Goal: Transaction & Acquisition: Purchase product/service

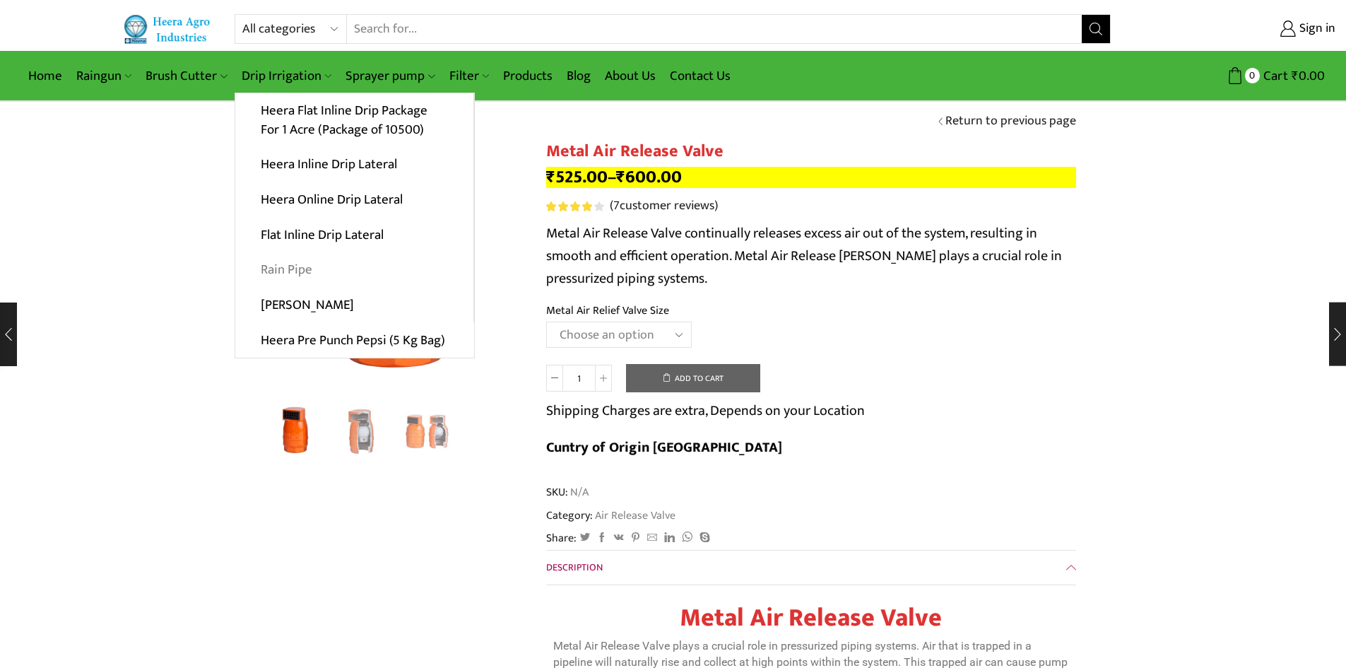
click at [288, 271] on link "Rain Pipe" at bounding box center [354, 269] width 238 height 35
click at [310, 344] on link "Heera Pre Punch Pepsi (5 Kg Bag)" at bounding box center [354, 339] width 239 height 35
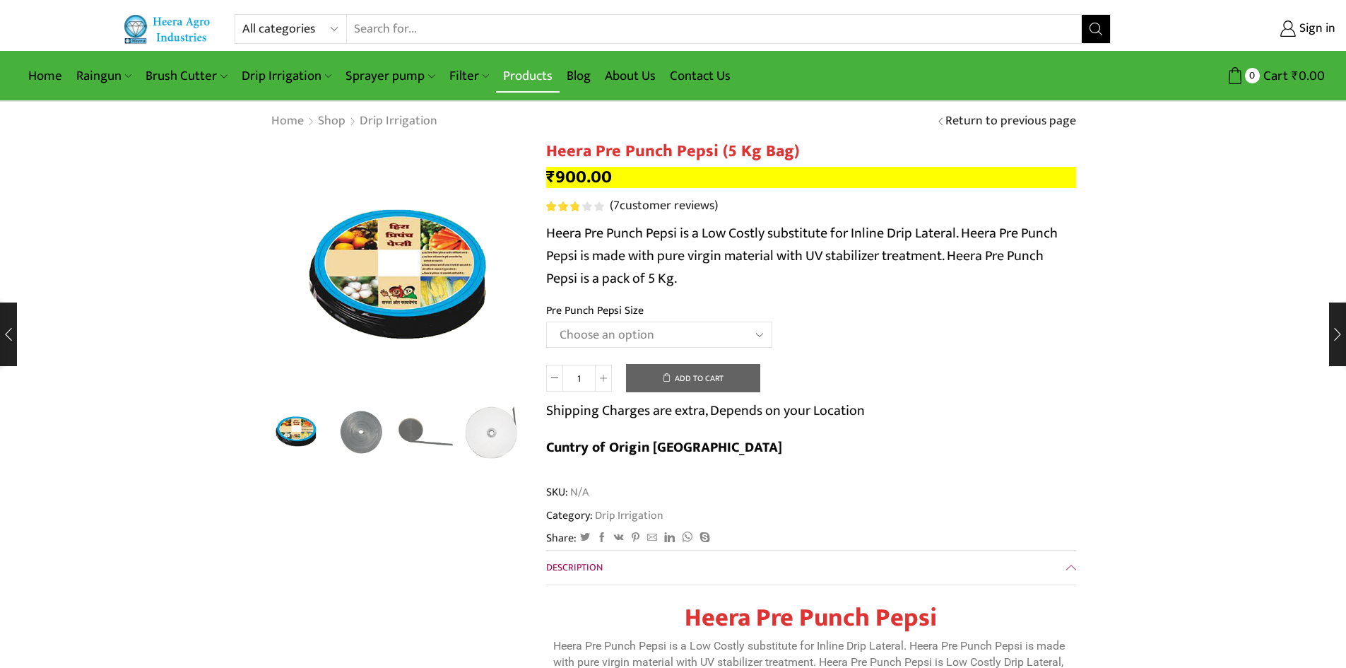
click at [524, 83] on link "Products" at bounding box center [528, 75] width 64 height 33
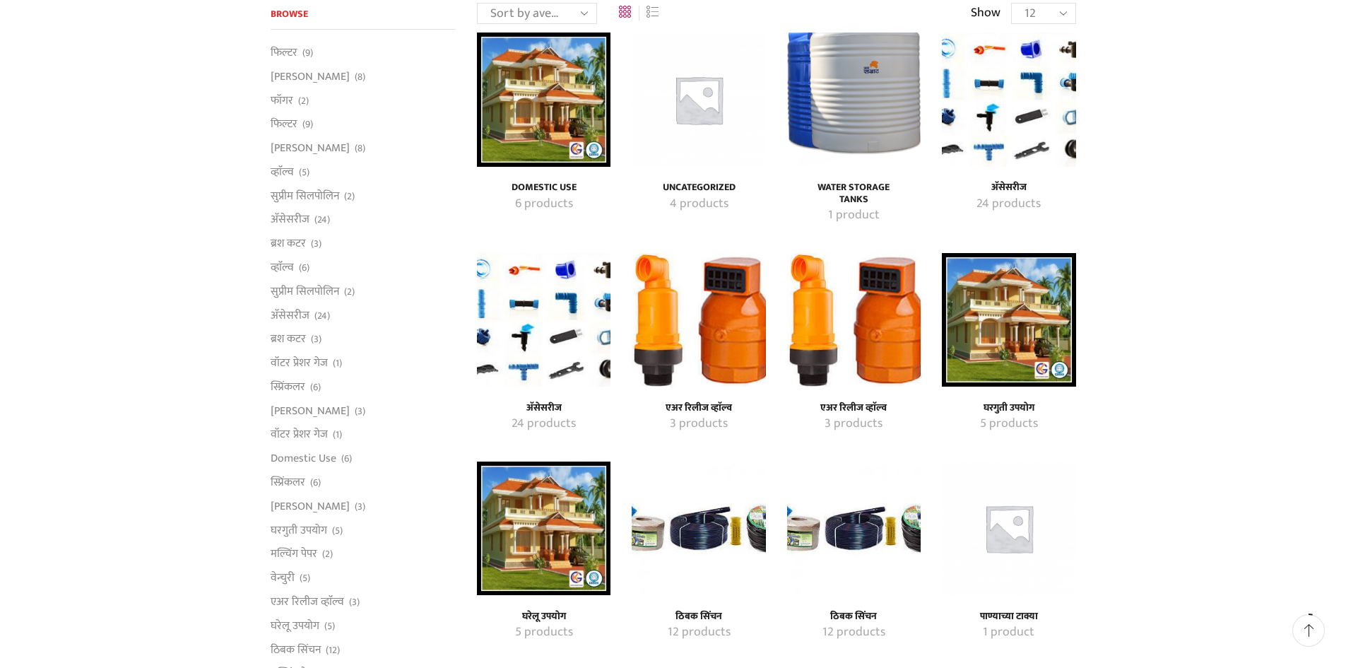
scroll to position [141, 0]
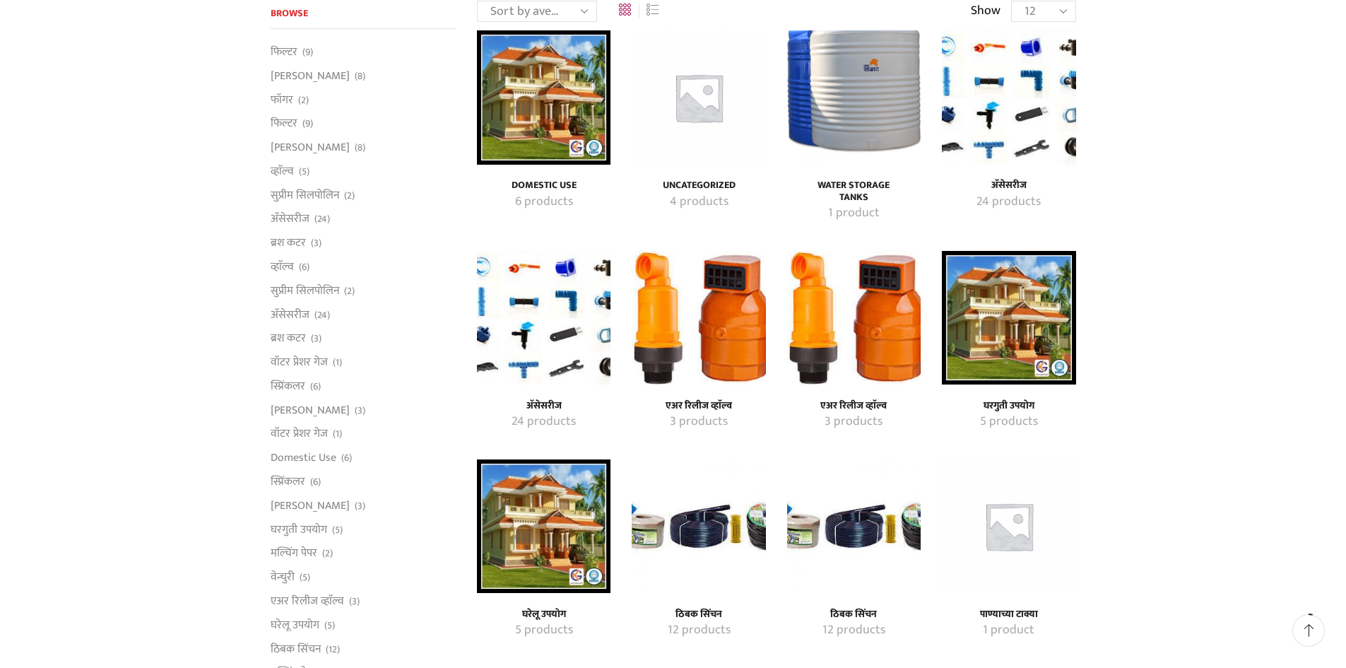
click at [846, 420] on mark "3 products" at bounding box center [854, 422] width 58 height 18
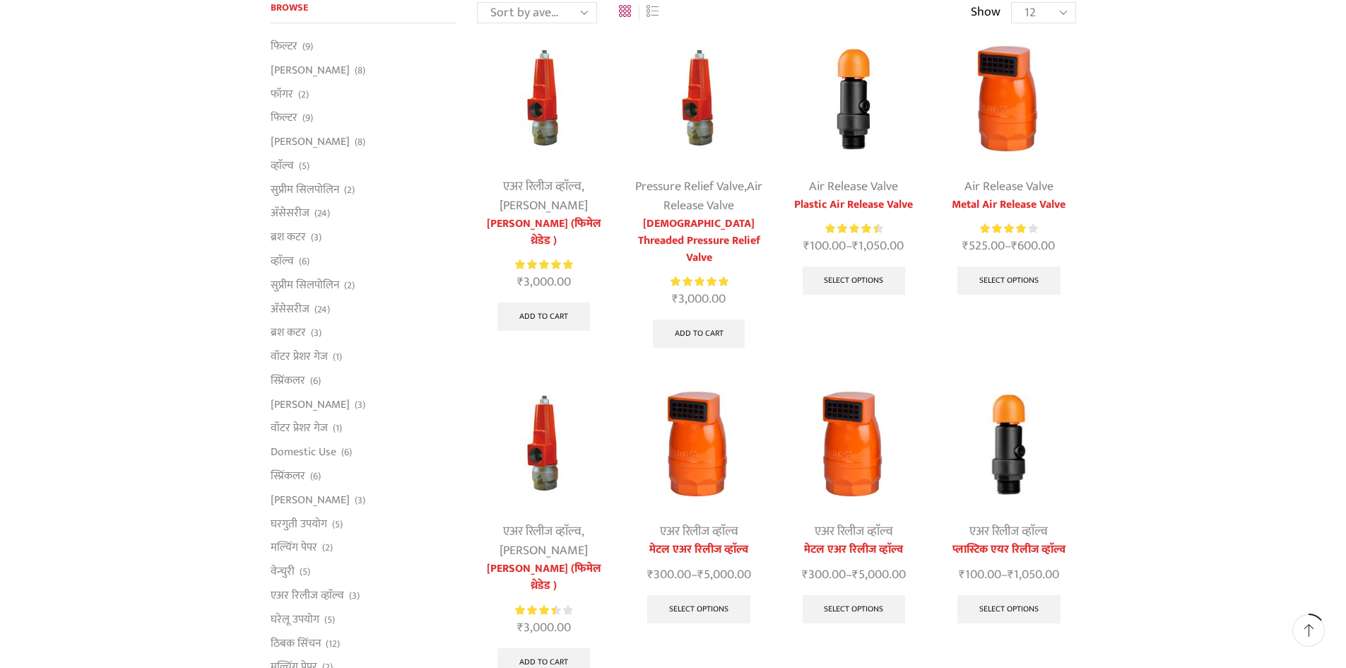
scroll to position [141, 0]
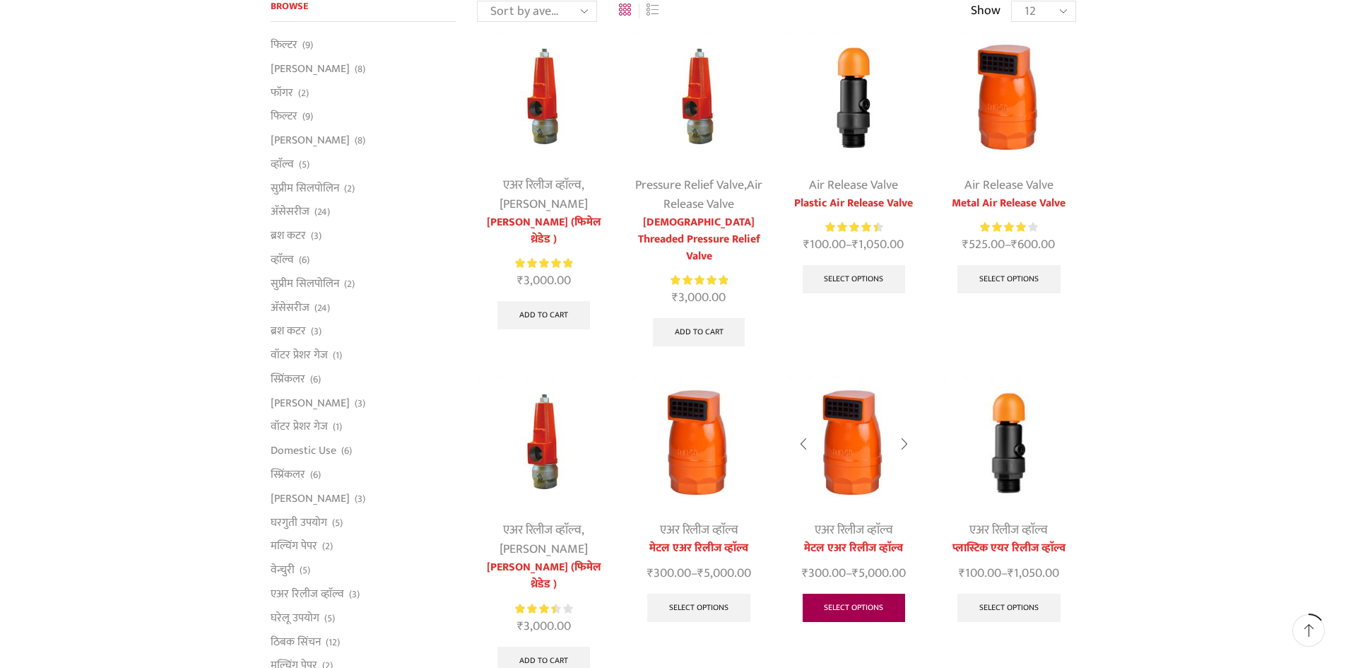
click at [851, 594] on link "Select options" at bounding box center [854, 608] width 103 height 28
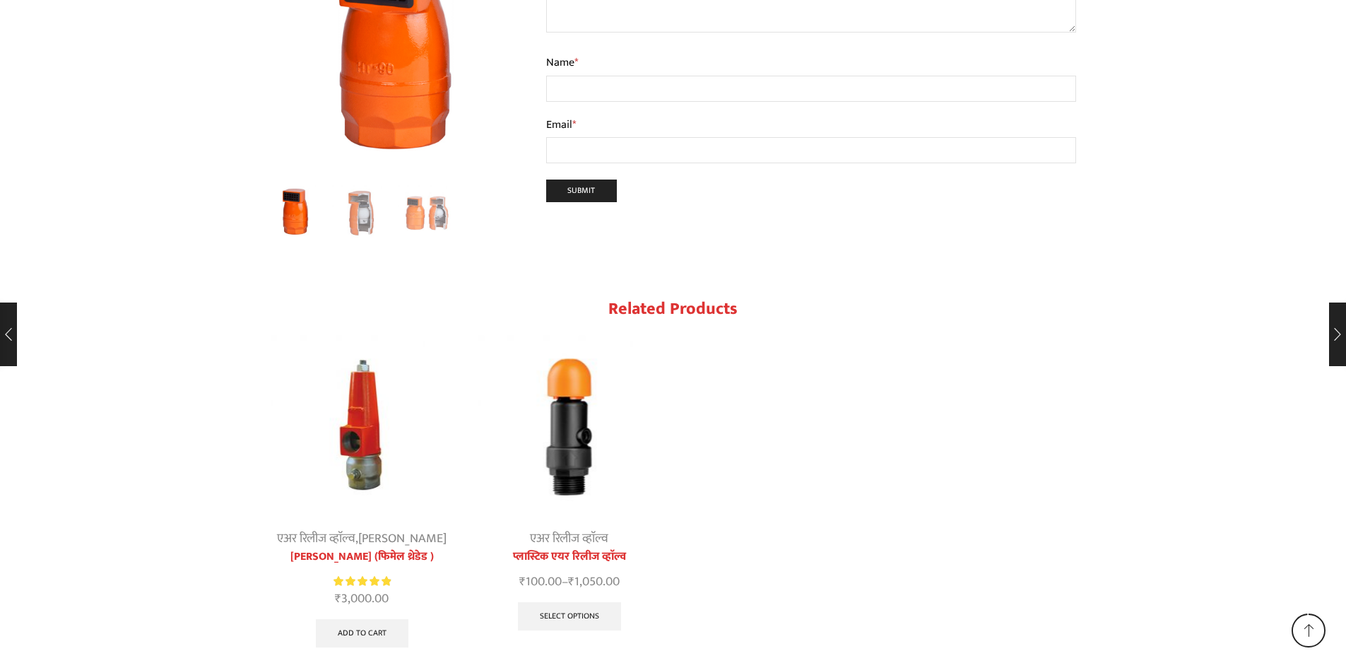
scroll to position [1892, 0]
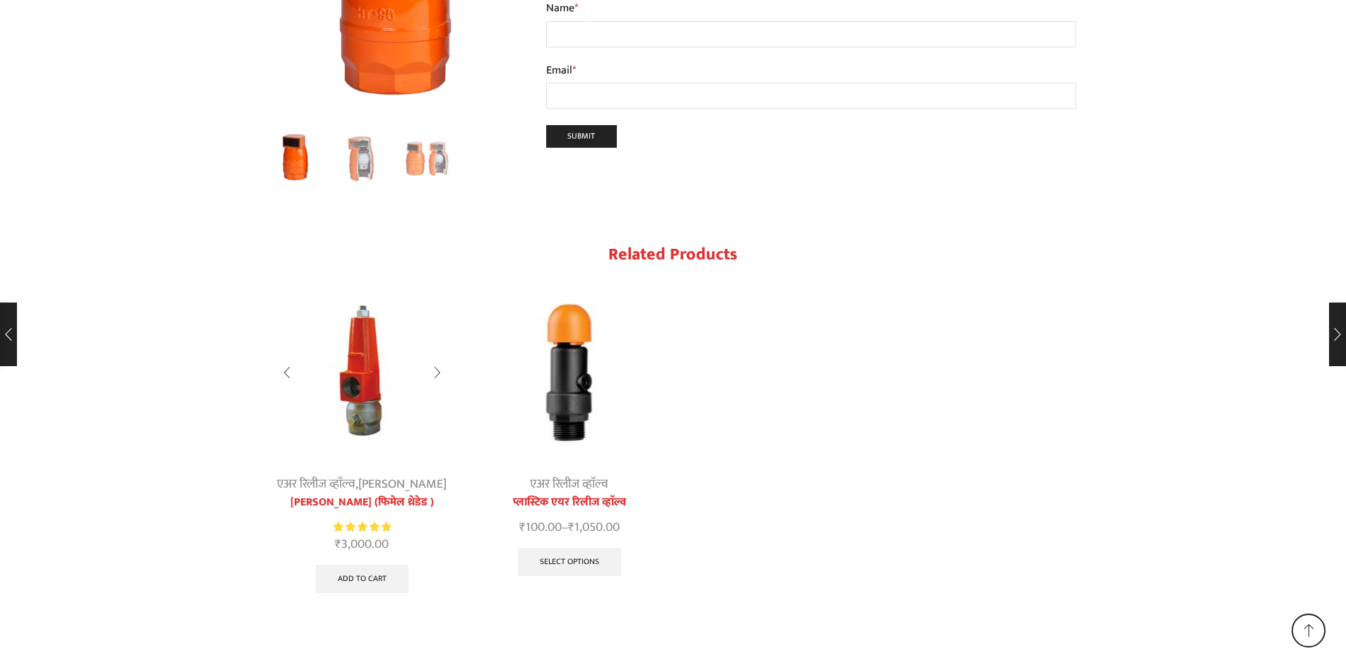
click at [362, 355] on img "1 / 2" at bounding box center [363, 373] width 184 height 184
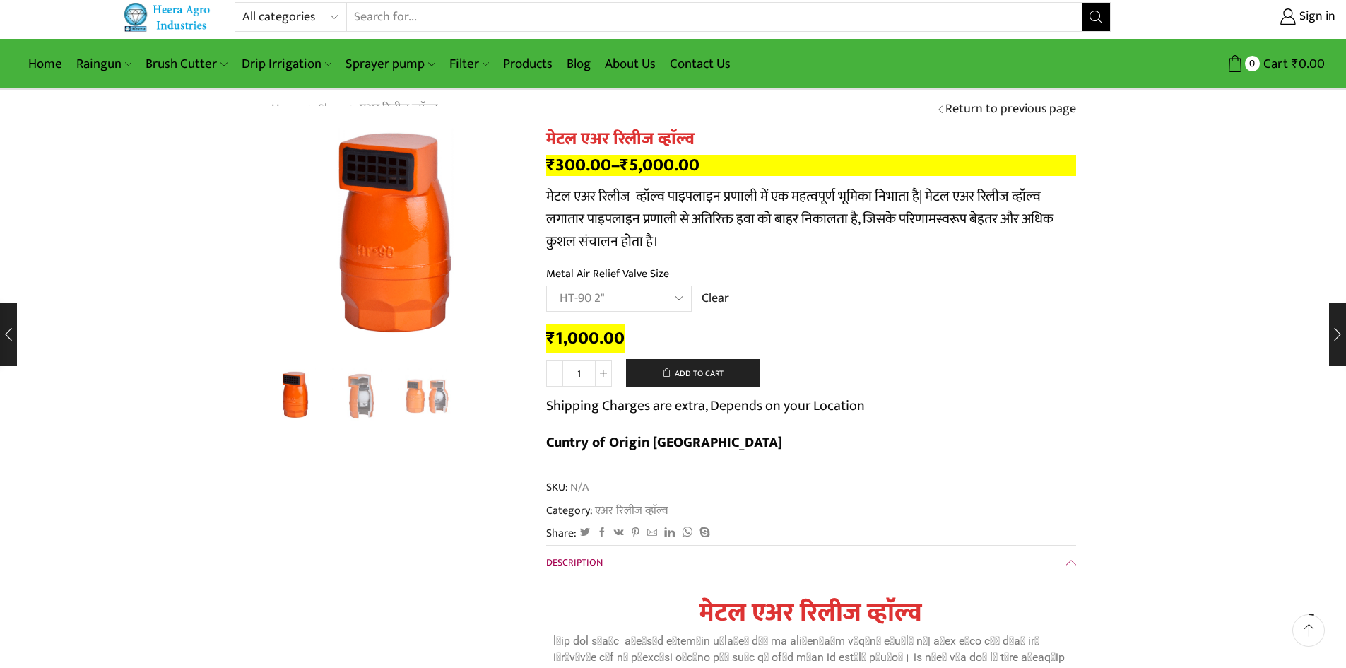
scroll to position [0, 0]
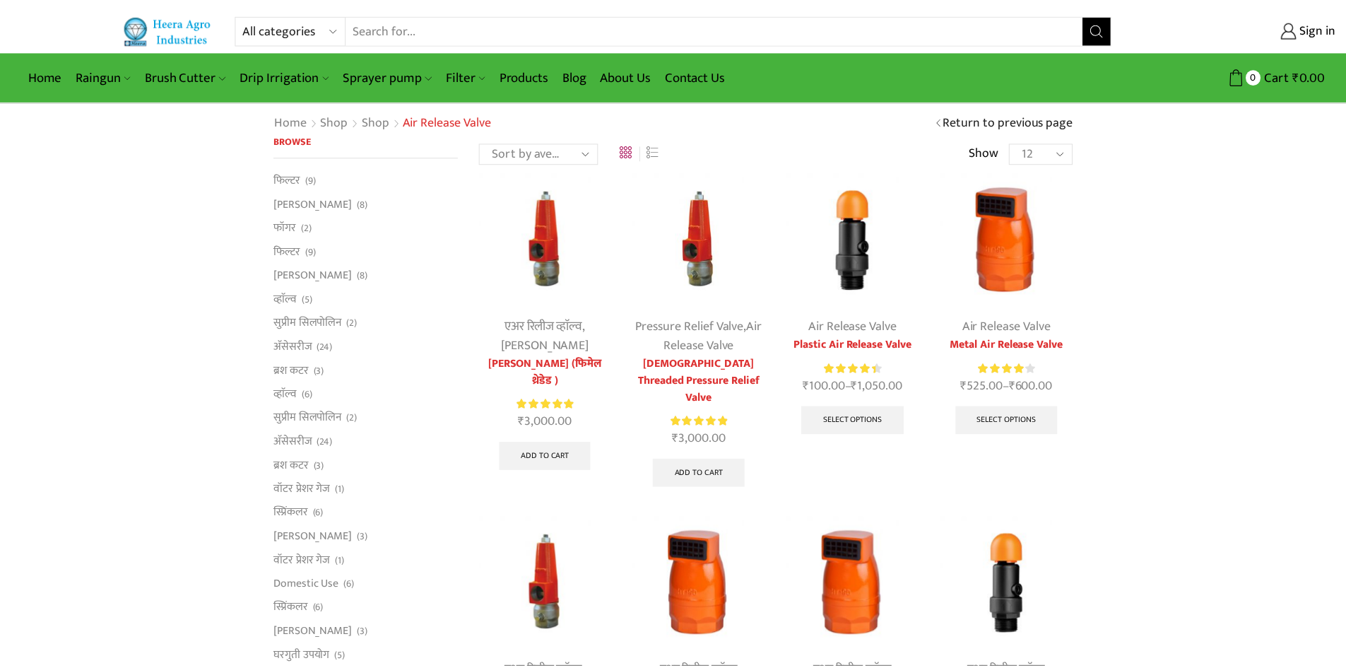
scroll to position [141, 0]
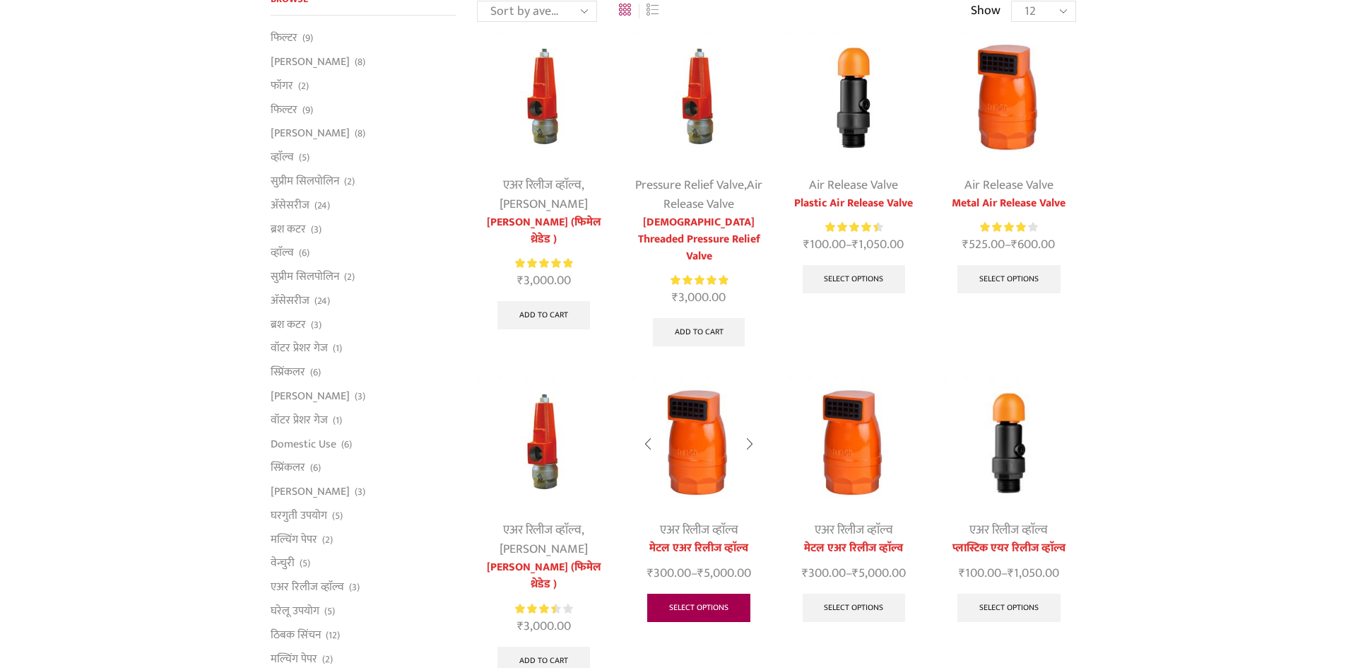
click at [716, 594] on link "Select options" at bounding box center [698, 608] width 103 height 28
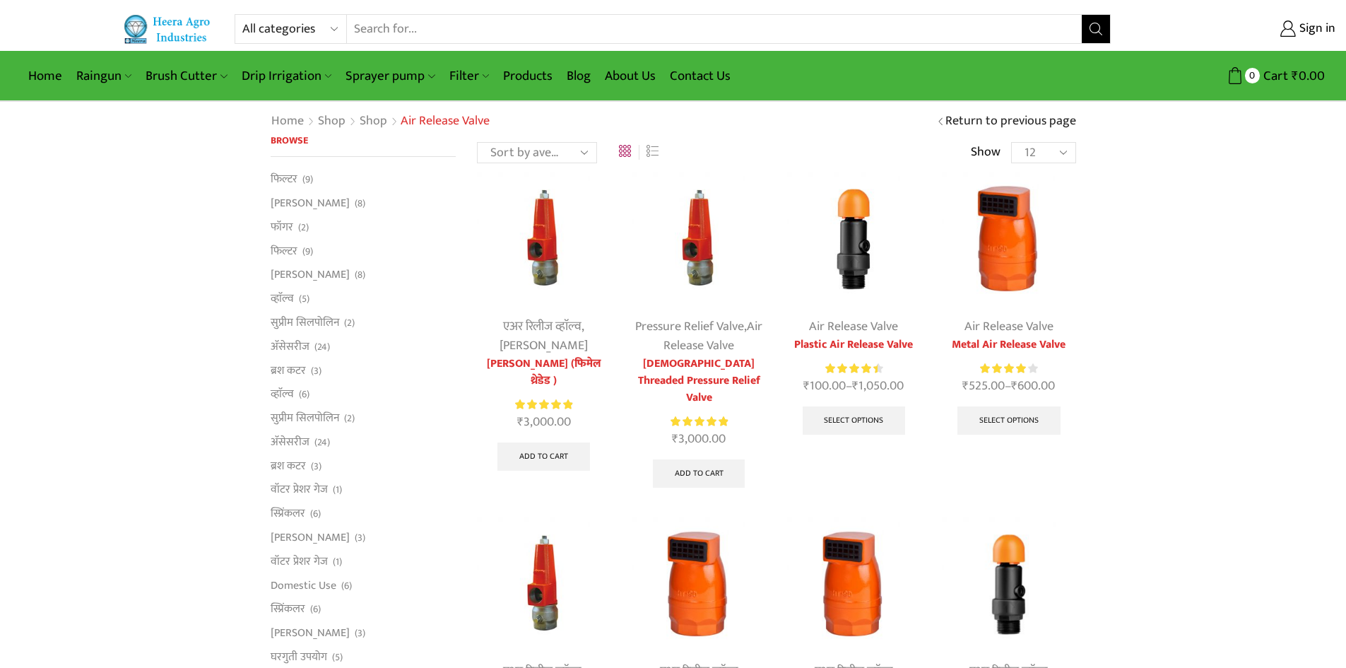
scroll to position [141, 0]
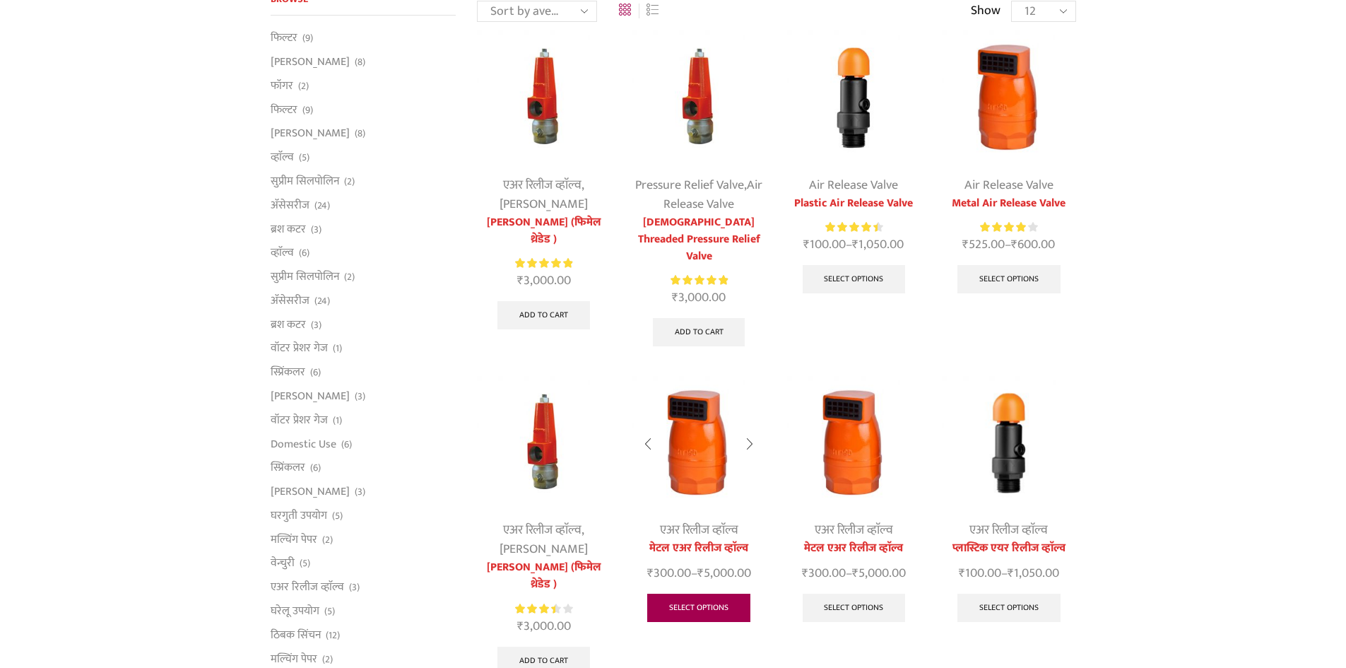
click at [697, 595] on link "Select options" at bounding box center [698, 608] width 103 height 28
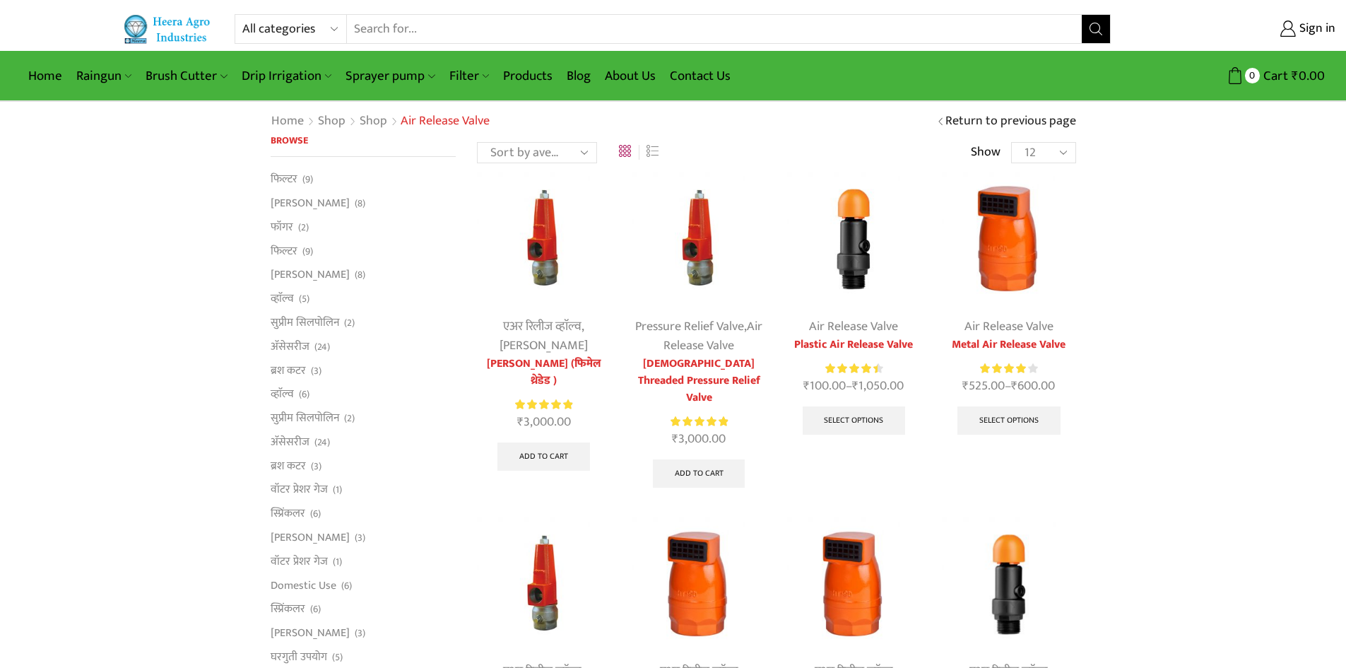
scroll to position [141, 0]
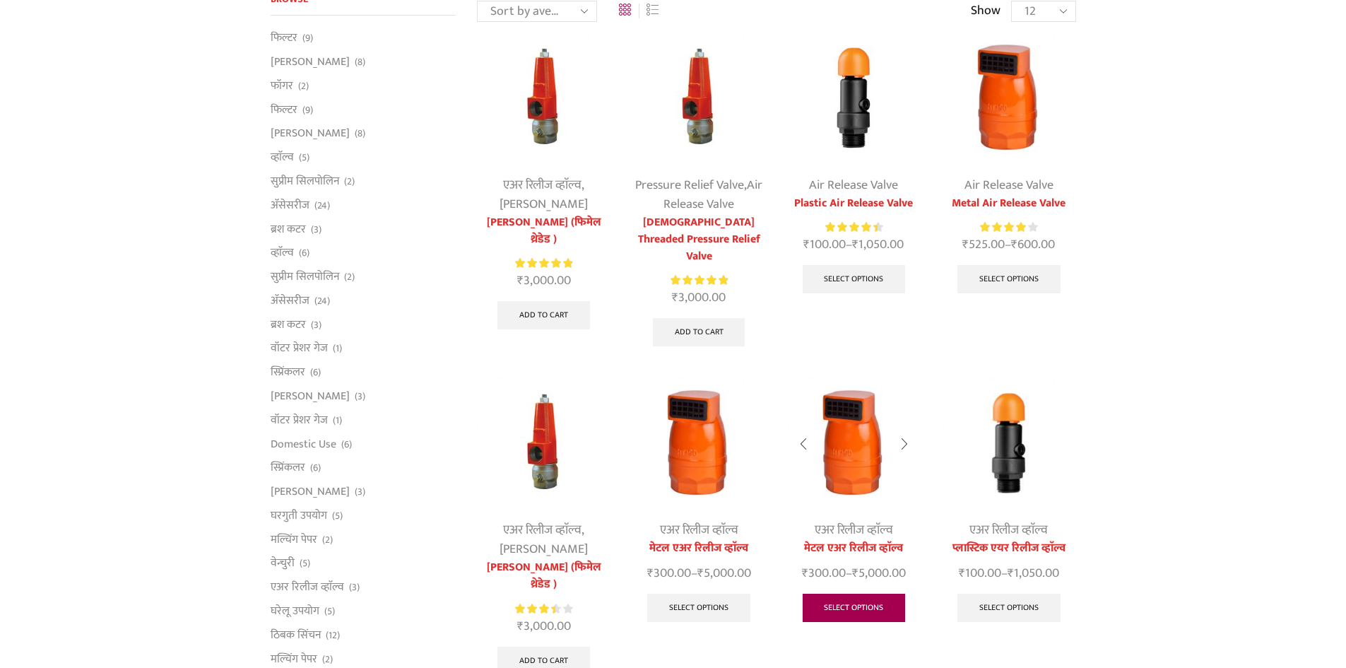
click at [846, 594] on link "Select options" at bounding box center [854, 608] width 103 height 28
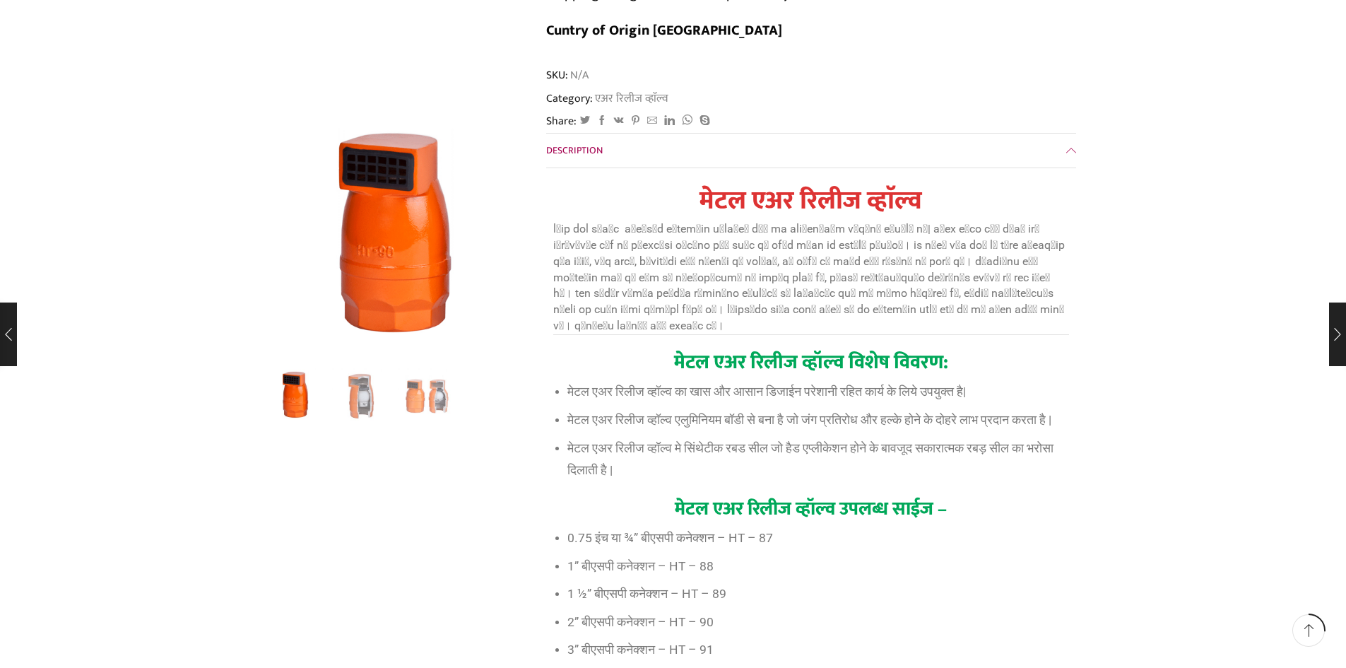
scroll to position [848, 0]
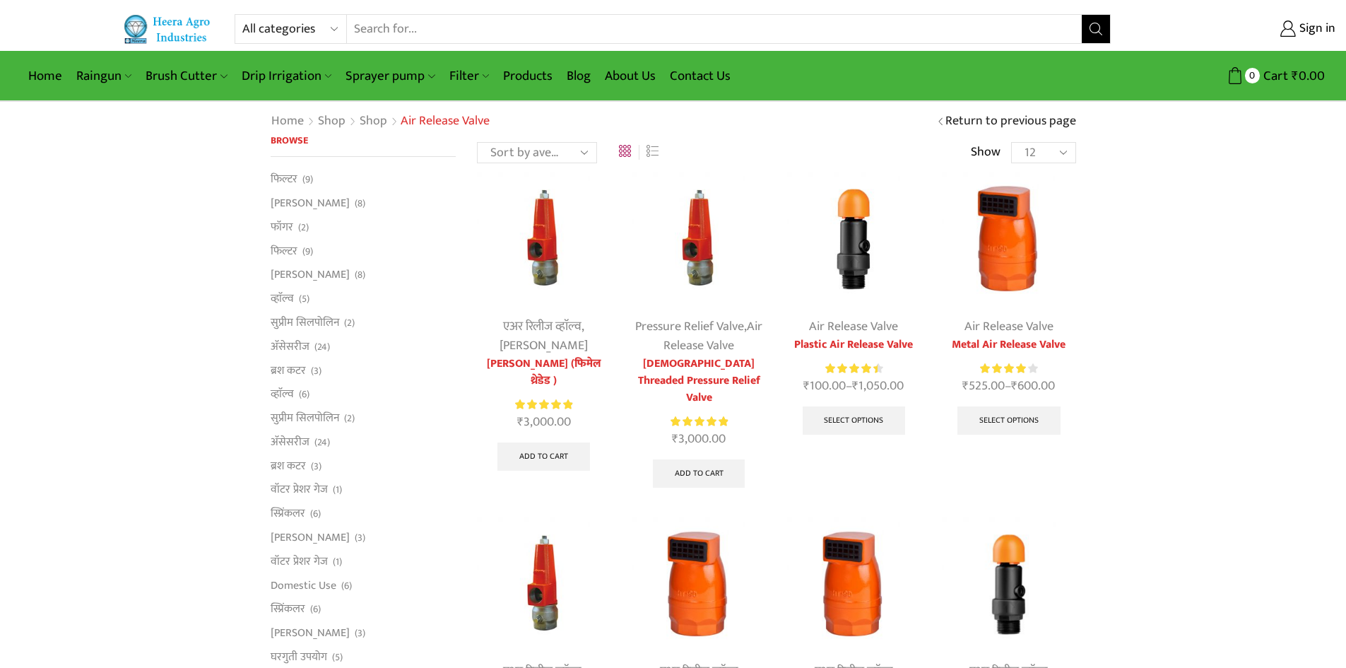
scroll to position [141, 0]
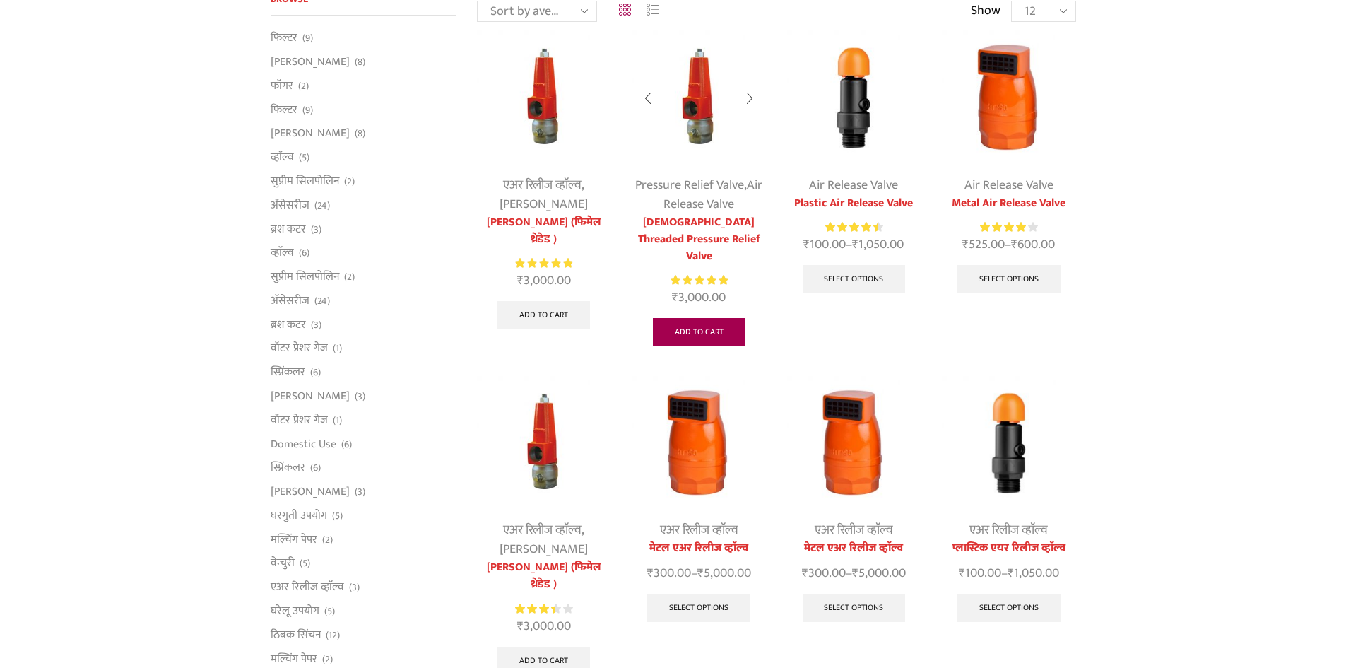
click at [695, 319] on link "Add to cart" at bounding box center [699, 332] width 93 height 28
click at [680, 320] on link "Add to cart" at bounding box center [699, 332] width 93 height 28
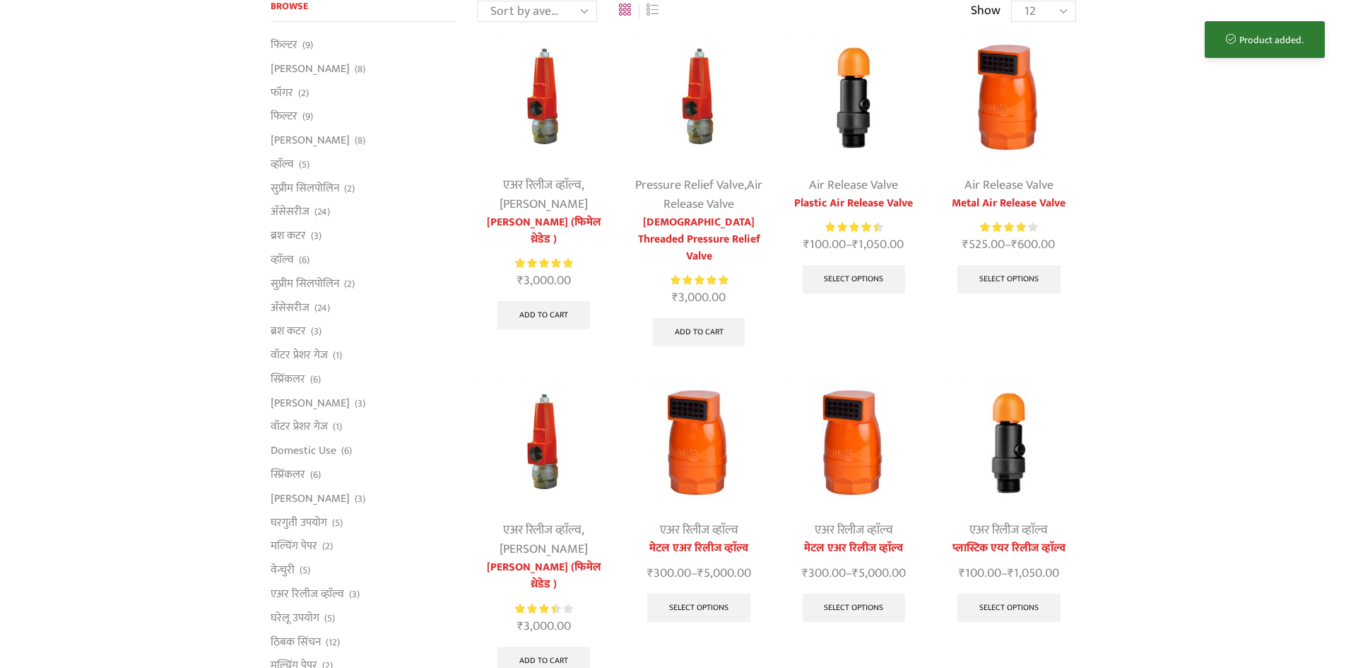
click at [1257, 35] on div "Product added." at bounding box center [1265, 39] width 120 height 37
click at [1264, 54] on div "Product added." at bounding box center [1265, 39] width 120 height 37
click at [1262, 43] on div "Product added." at bounding box center [1265, 39] width 120 height 37
click at [1290, 42] on div "All categories Accessories Air Release Valve Brush Cutter Domestic Use Drip Irr…" at bounding box center [673, 678] width 1346 height 1639
click at [693, 227] on link "[DEMOGRAPHIC_DATA] Threaded Pressure Relief Valve" at bounding box center [699, 239] width 134 height 51
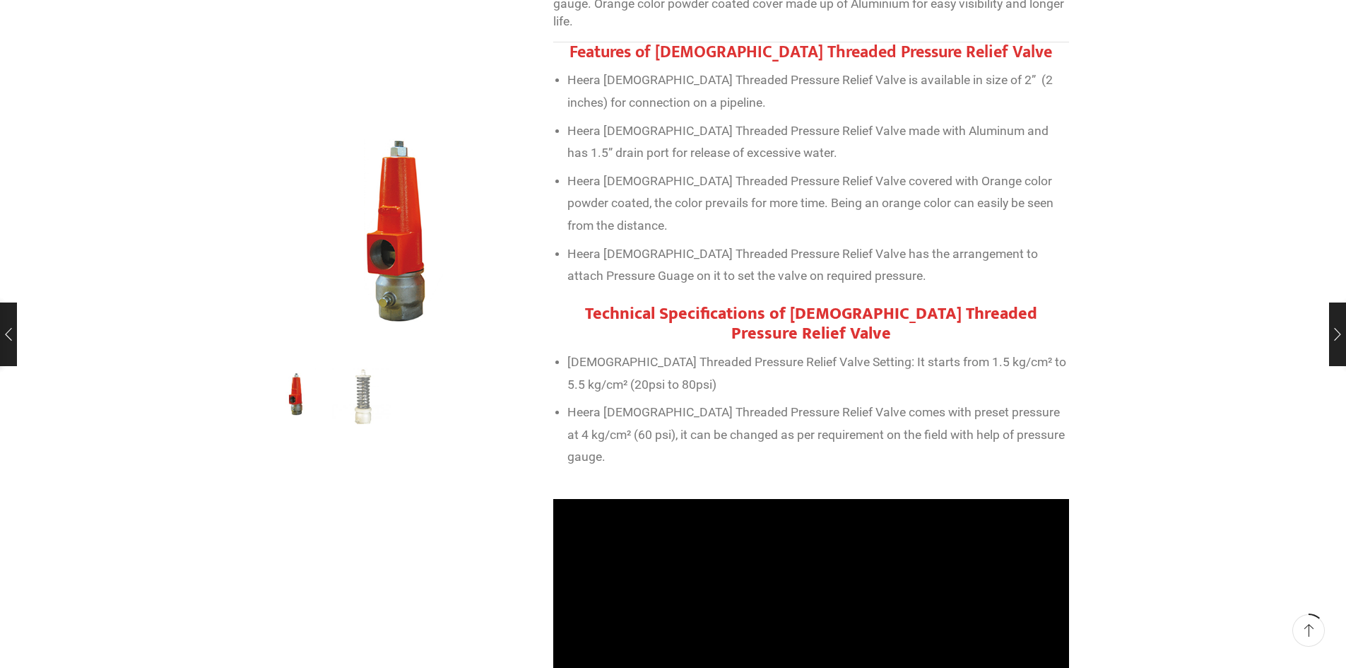
scroll to position [777, 0]
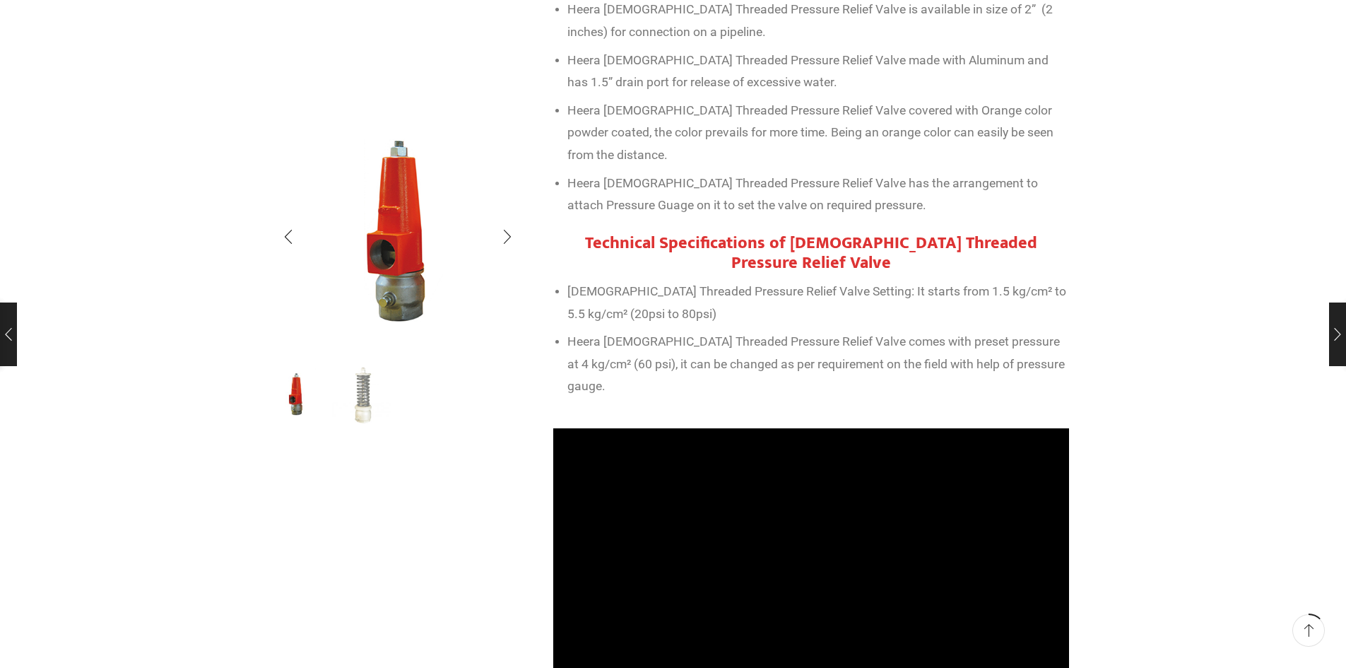
click at [358, 399] on img "2 / 2" at bounding box center [361, 394] width 59 height 59
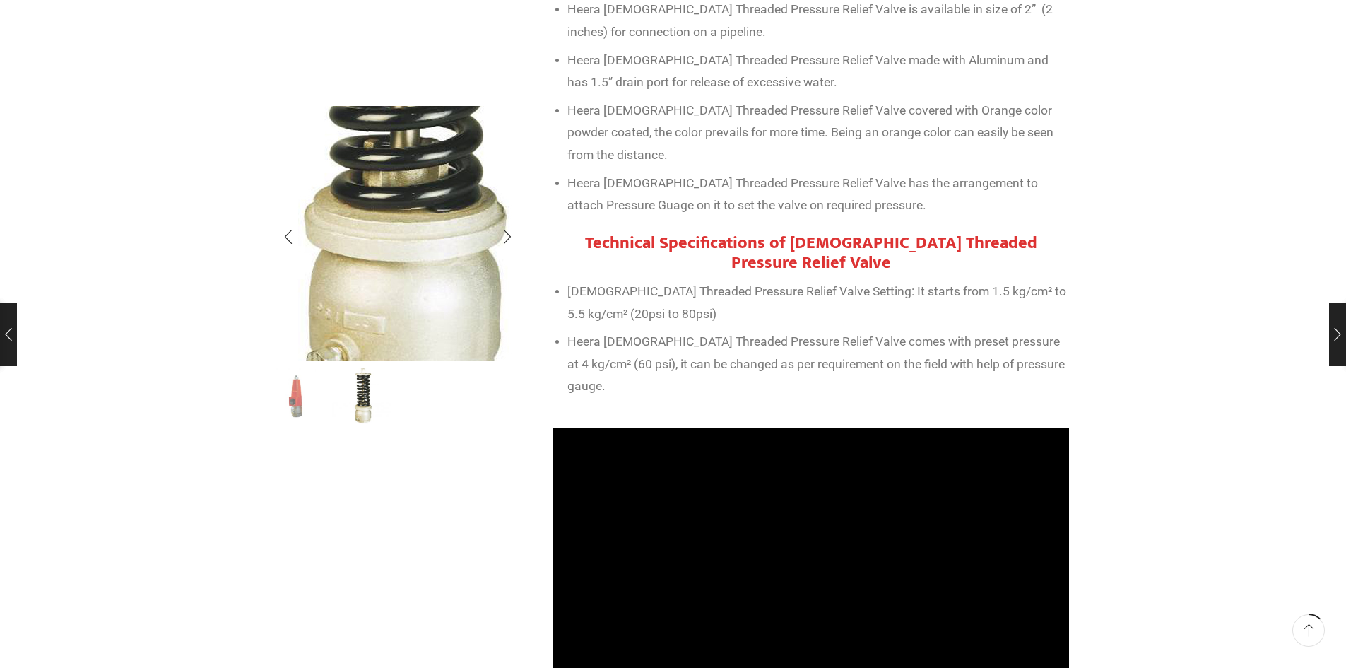
click at [405, 326] on img "2 / 2" at bounding box center [384, 68] width 707 height 707
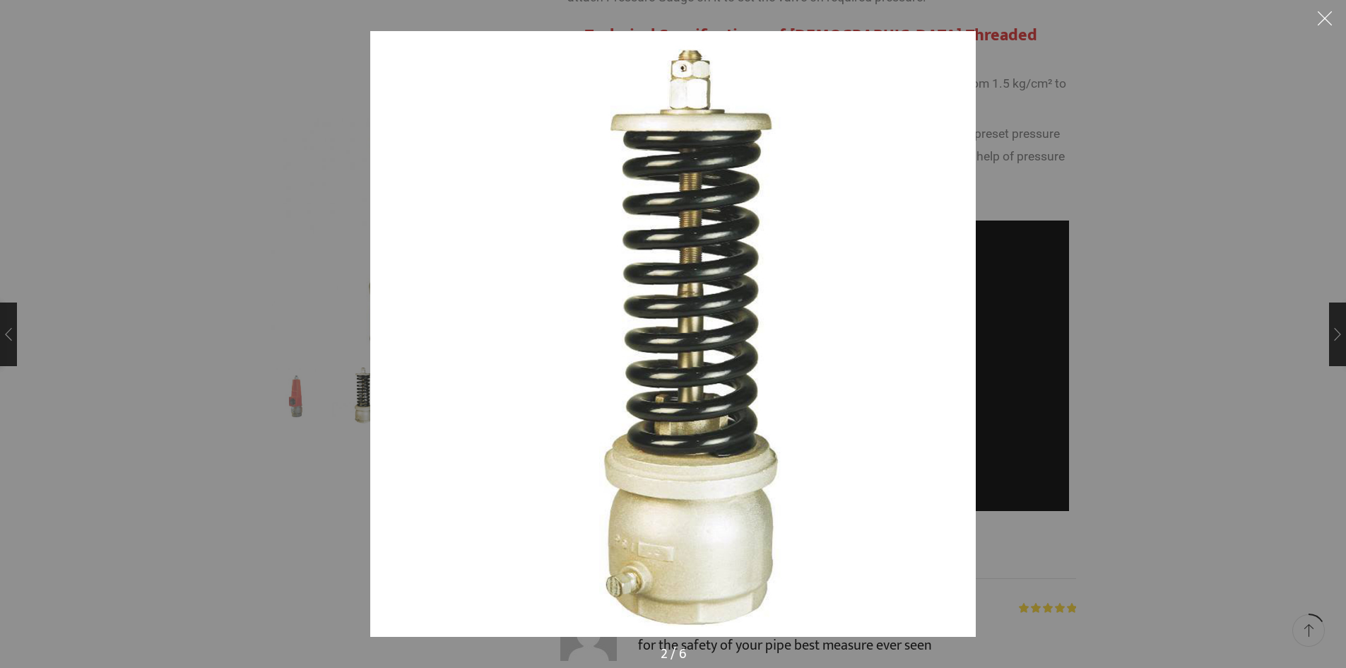
scroll to position [848, 0]
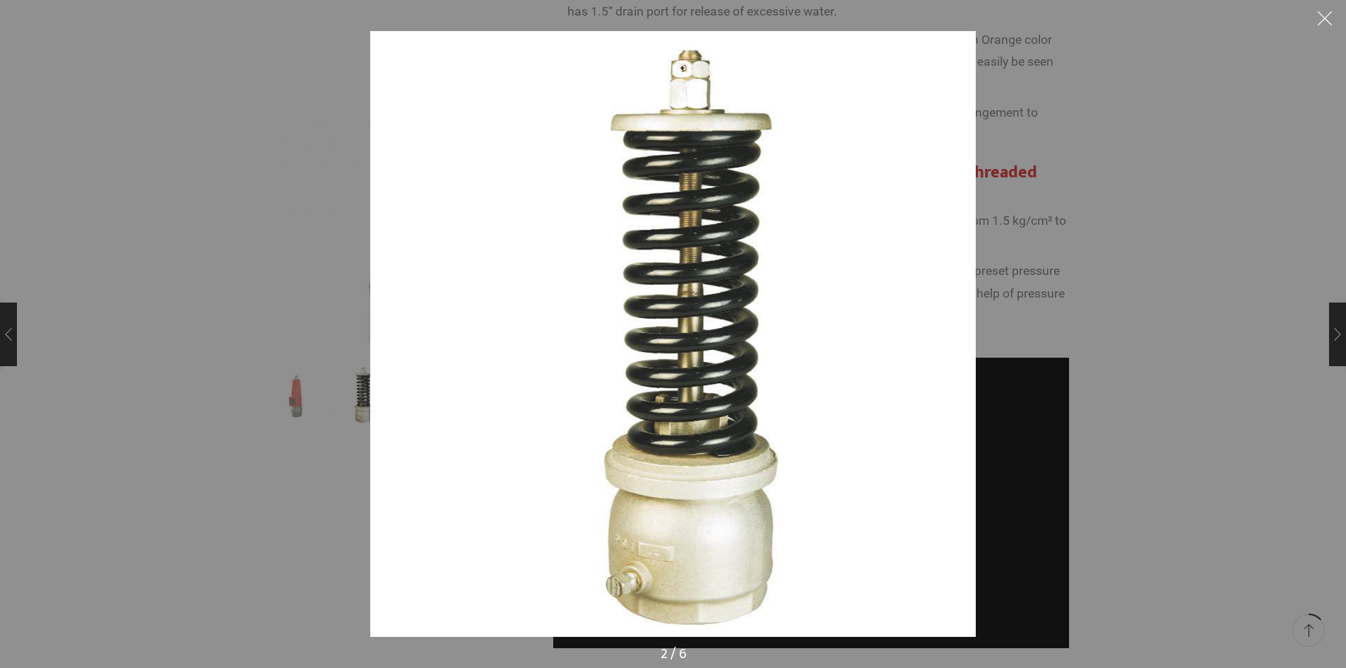
click at [262, 223] on div at bounding box center [673, 334] width 1346 height 668
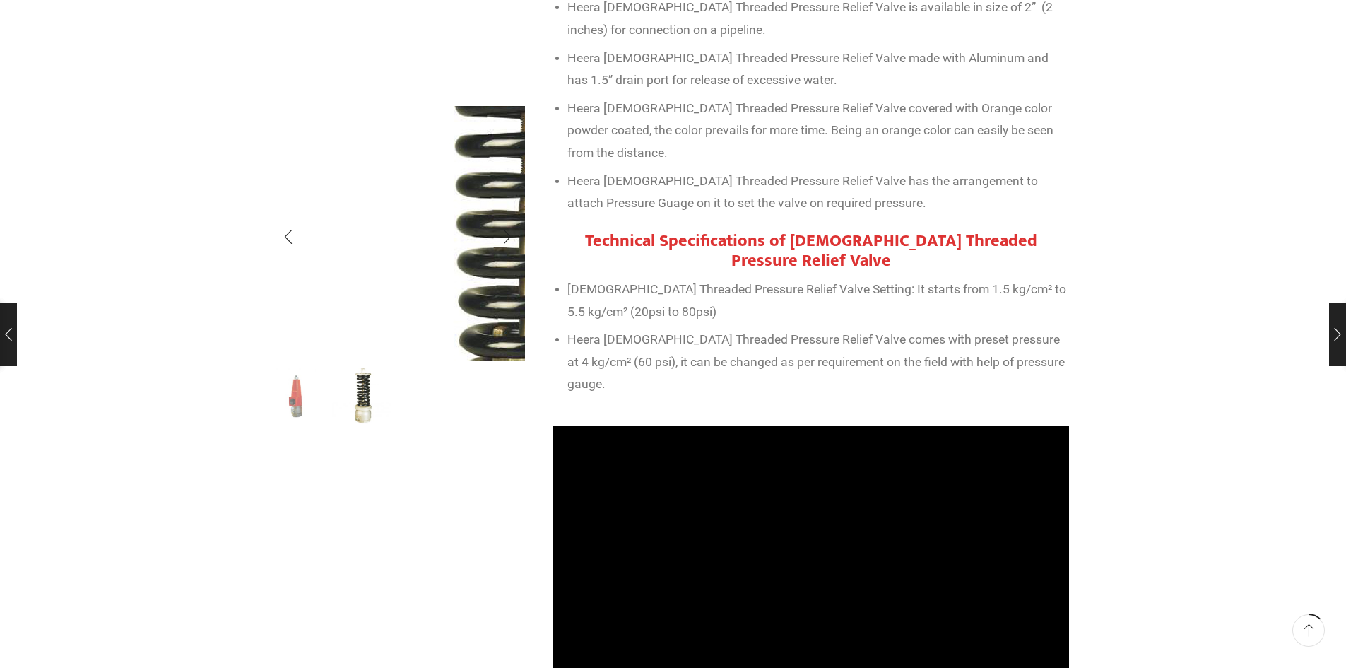
scroll to position [777, 0]
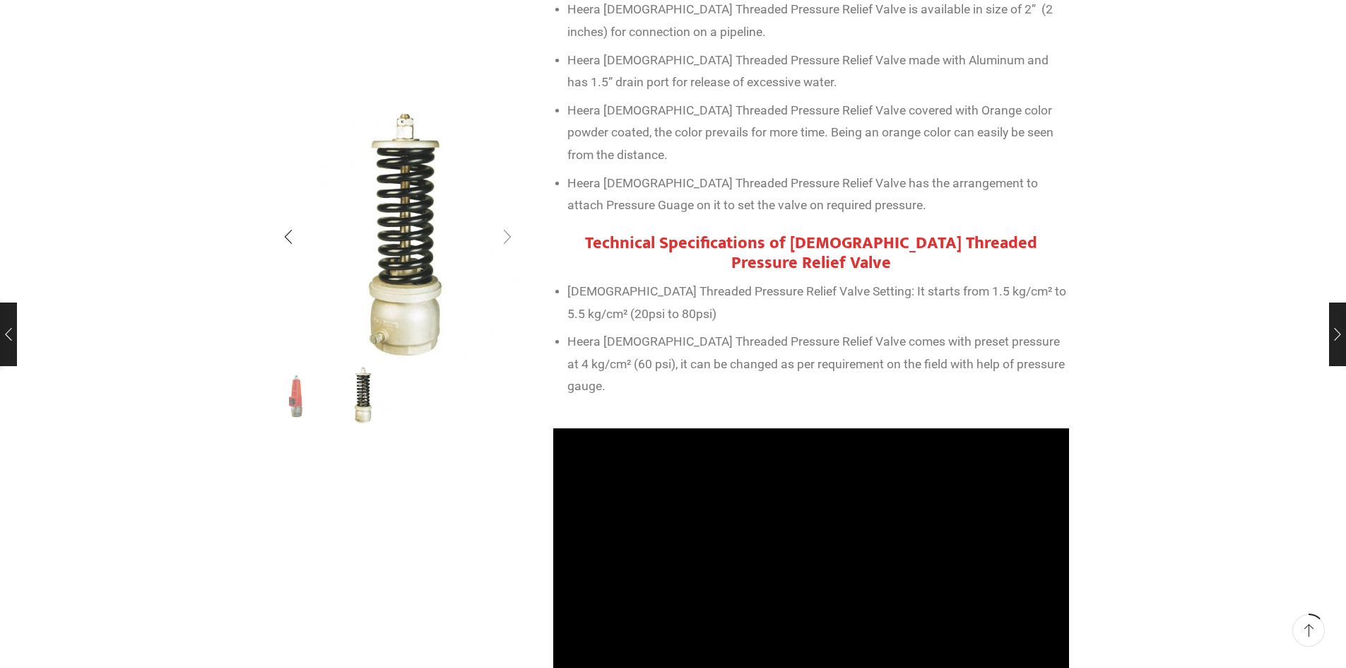
click at [506, 236] on div "Next slide" at bounding box center [507, 236] width 35 height 35
click at [509, 235] on div "Next slide" at bounding box center [507, 236] width 35 height 35
click at [502, 238] on div "Next slide" at bounding box center [507, 236] width 35 height 35
click at [509, 232] on div "Next slide" at bounding box center [507, 236] width 35 height 35
click at [290, 236] on div "Previous slide" at bounding box center [288, 236] width 35 height 35
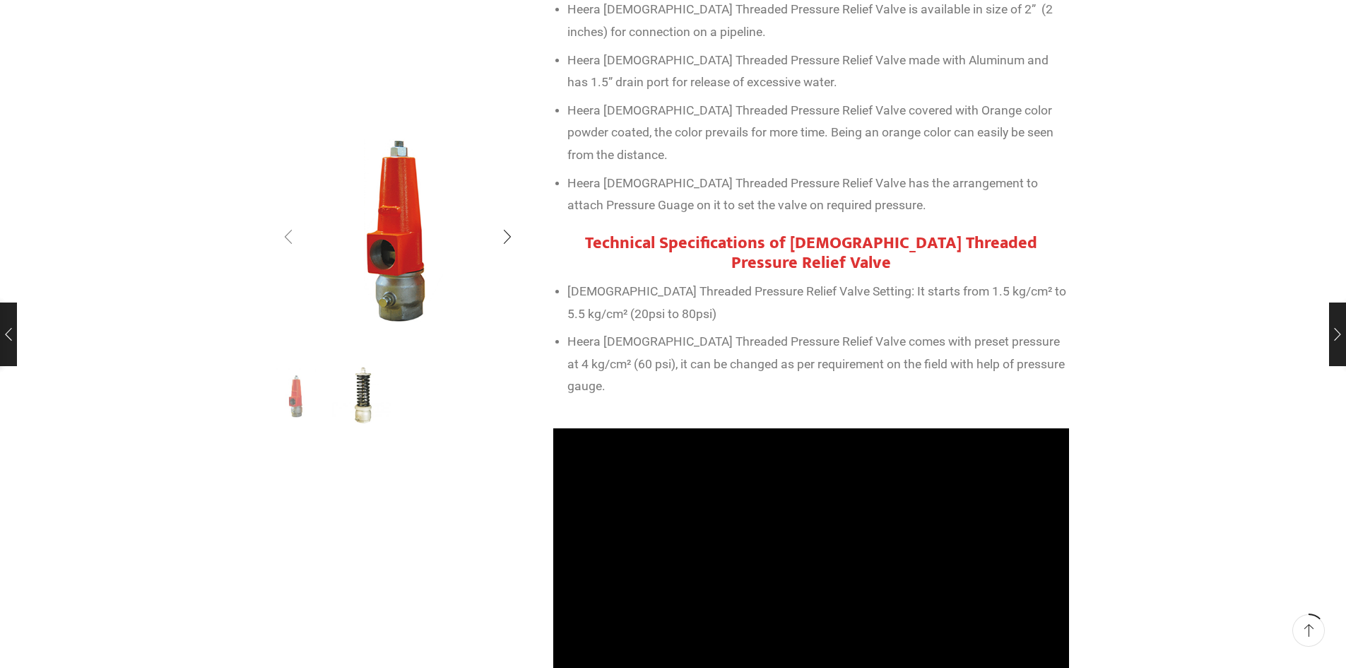
click at [290, 236] on div "Previous slide" at bounding box center [288, 236] width 35 height 35
click at [284, 237] on div "Previous slide" at bounding box center [288, 236] width 35 height 35
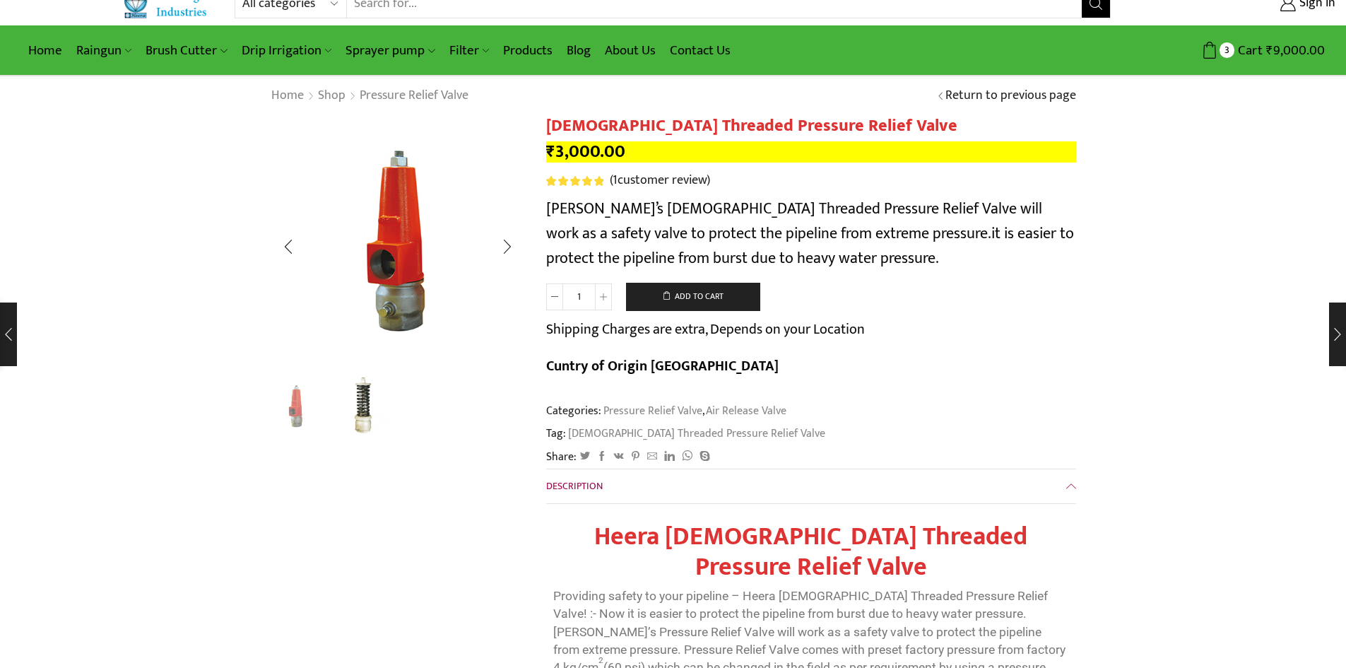
scroll to position [0, 0]
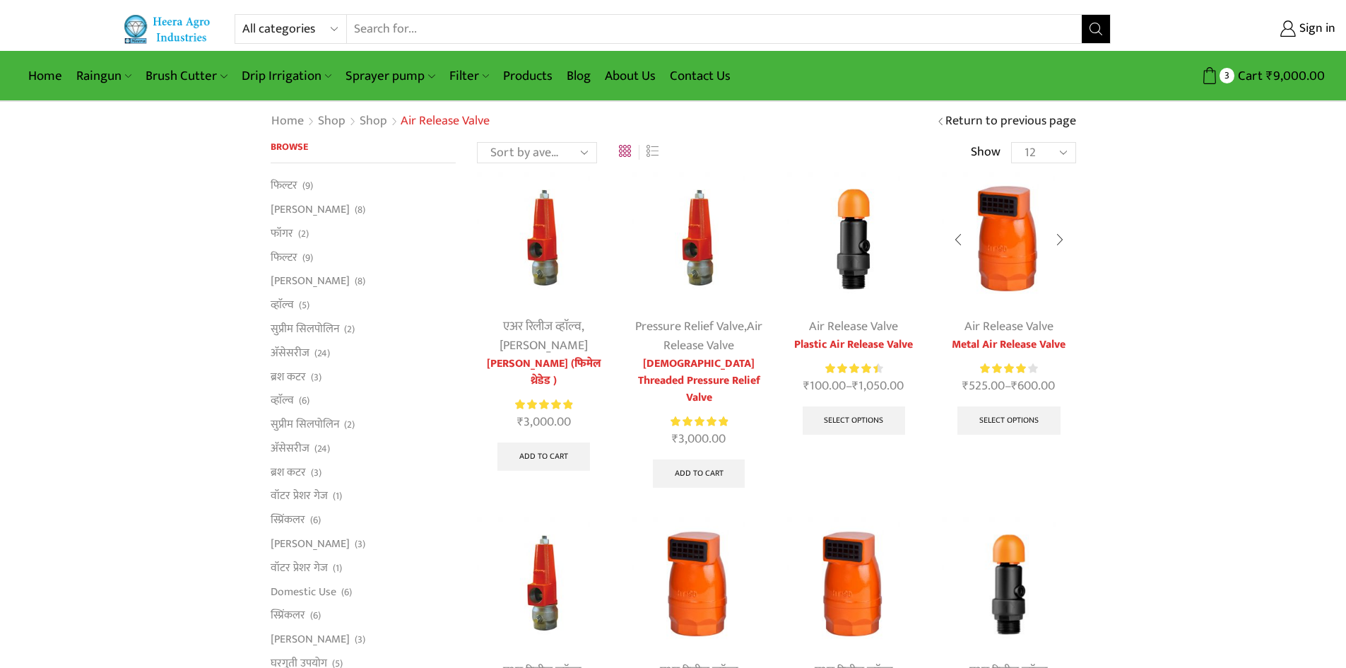
click at [1011, 251] on img at bounding box center [1009, 239] width 134 height 134
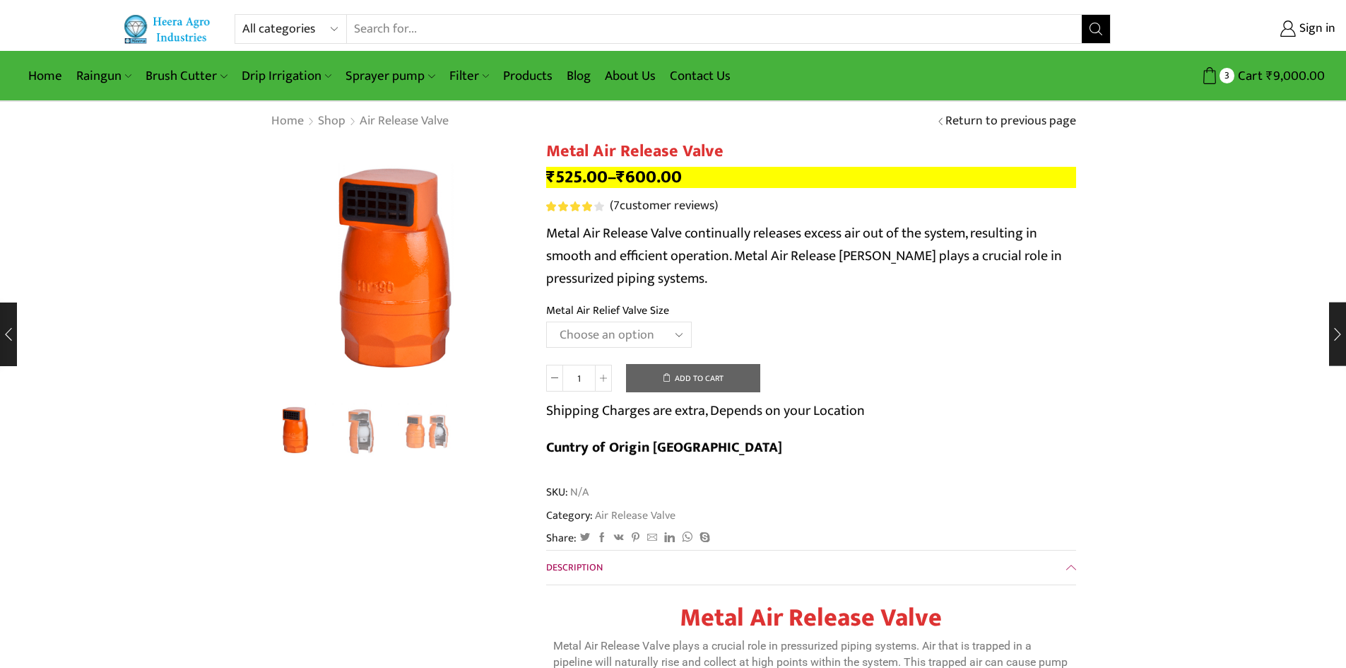
click at [678, 335] on select "Choose an option HT-88P 1" HT-89 1.5"" at bounding box center [619, 335] width 146 height 26
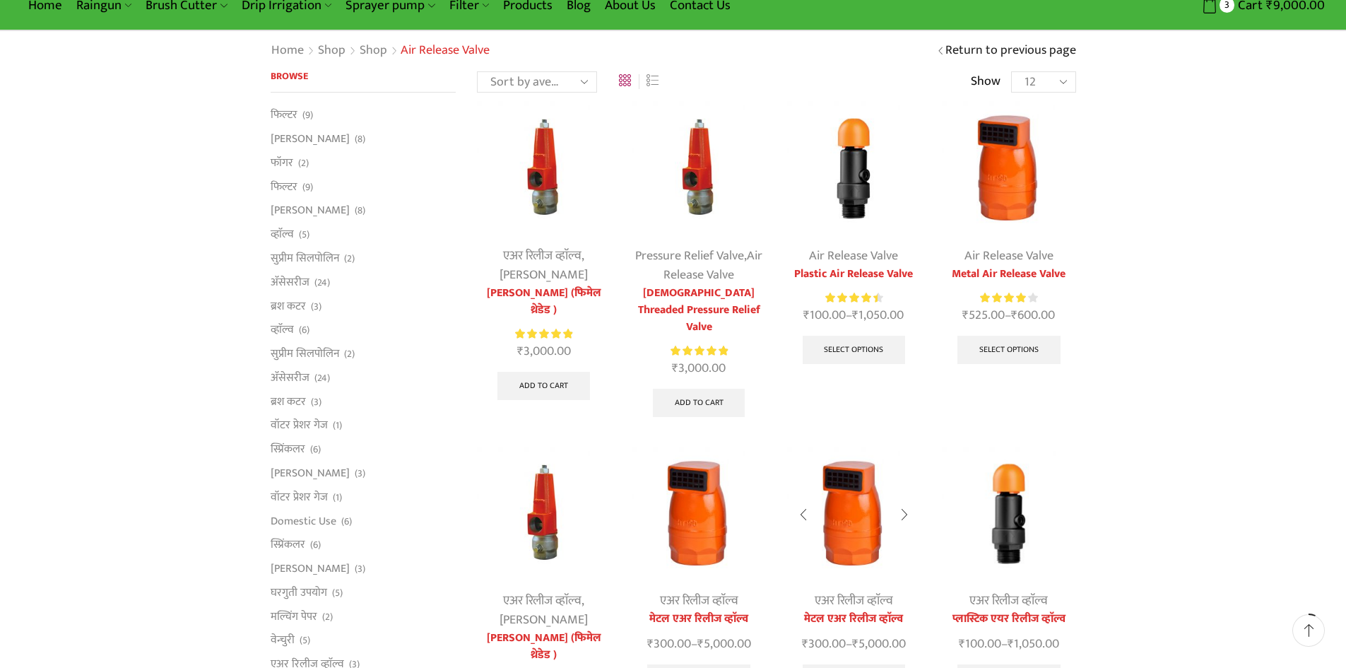
scroll to position [141, 0]
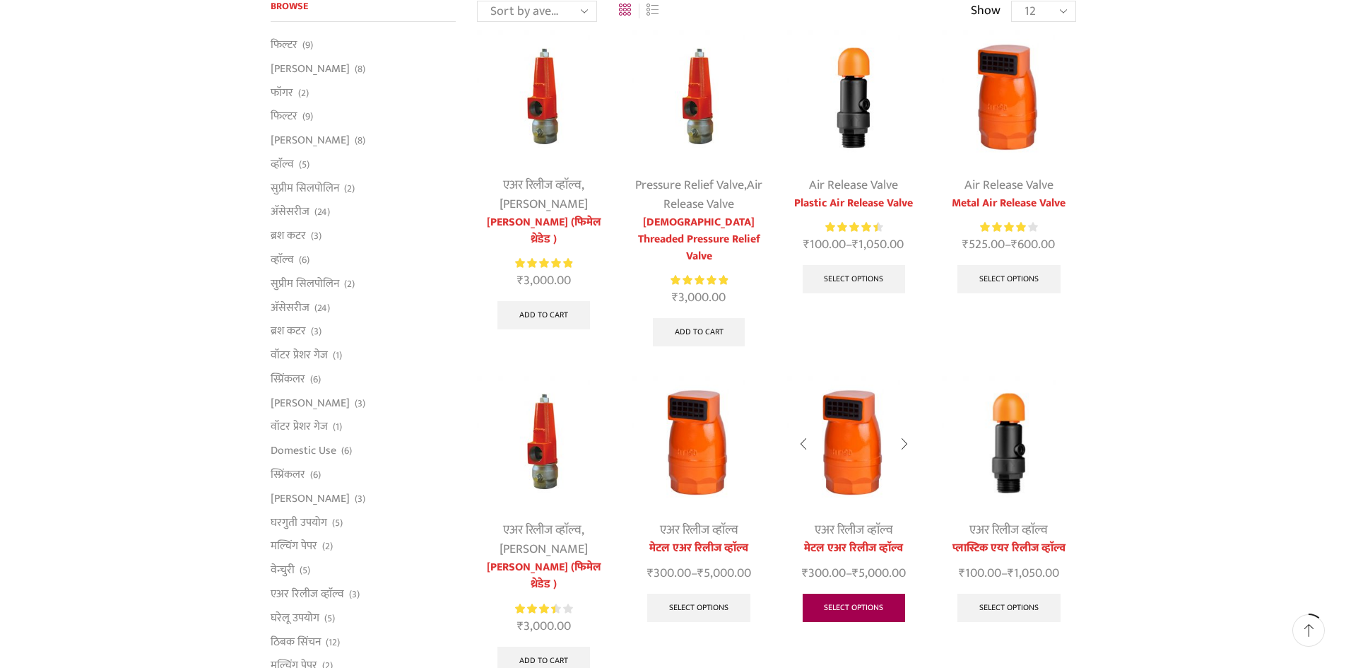
click at [864, 594] on link "Select options" at bounding box center [854, 608] width 103 height 28
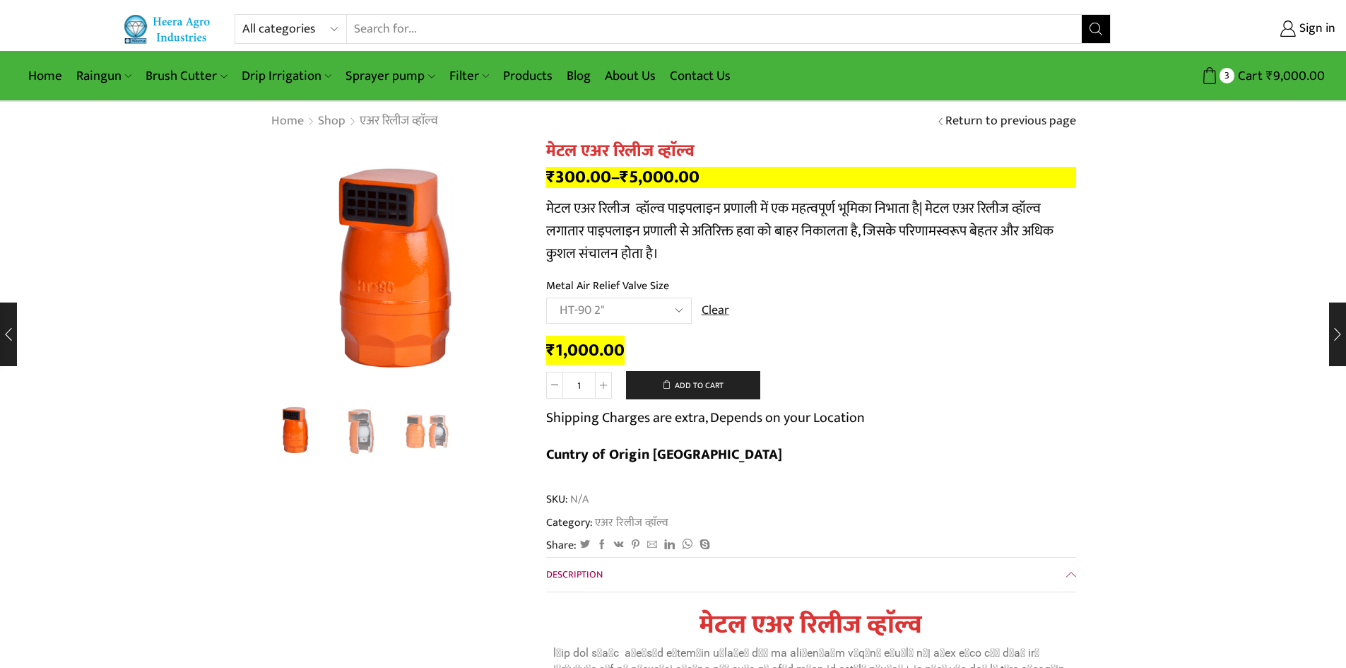
click at [676, 314] on select "Choose an option HT-87P 3/4" HT-88P 1" HT-89 1.5" HT-90 2"" at bounding box center [619, 311] width 146 height 26
click at [950, 310] on td "Choose an option HT-87P 3/4" HT-88P 1" HT-89 1.5" HT-90 2" Clear" at bounding box center [811, 317] width 530 height 39
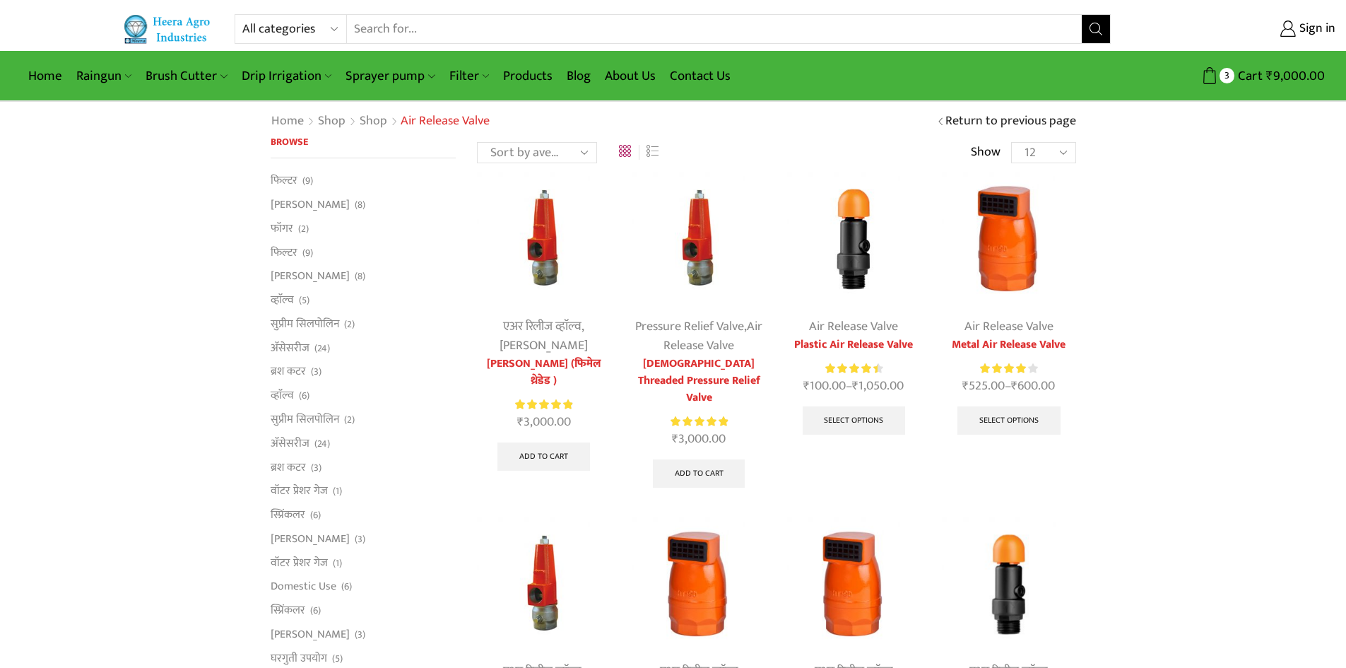
scroll to position [141, 0]
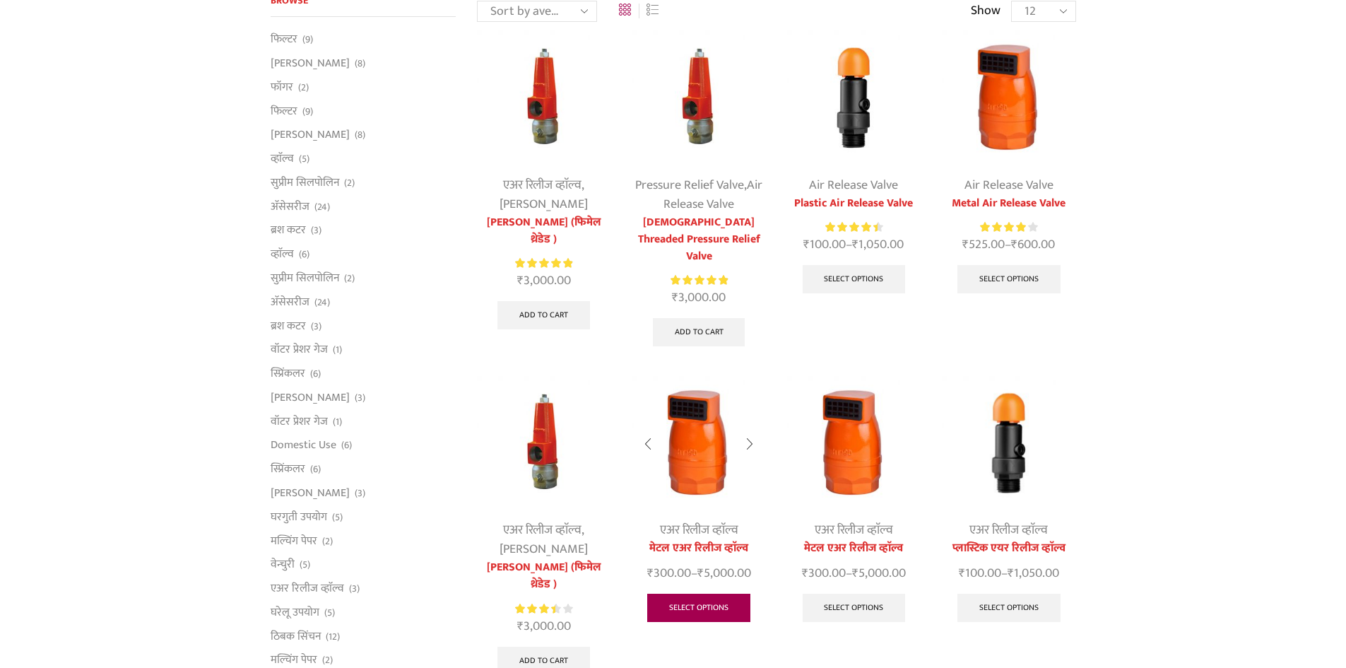
click at [695, 594] on link "Select options" at bounding box center [698, 608] width 103 height 28
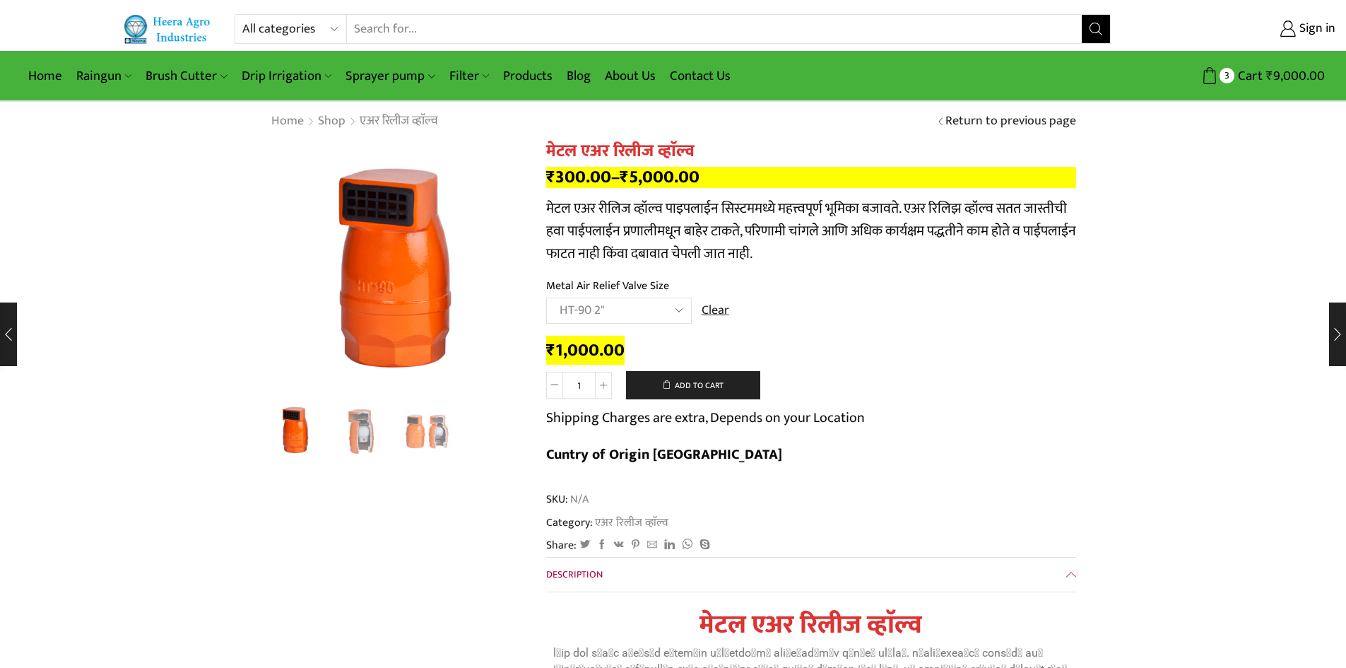
click at [677, 310] on select "Choose an option HT-87P 3/4" HT-88P 1" HT-89 1.5" HT-90 2" HT-91 3" HT-92 4"" at bounding box center [619, 311] width 146 height 26
click at [712, 76] on link "Contact Us" at bounding box center [700, 75] width 75 height 33
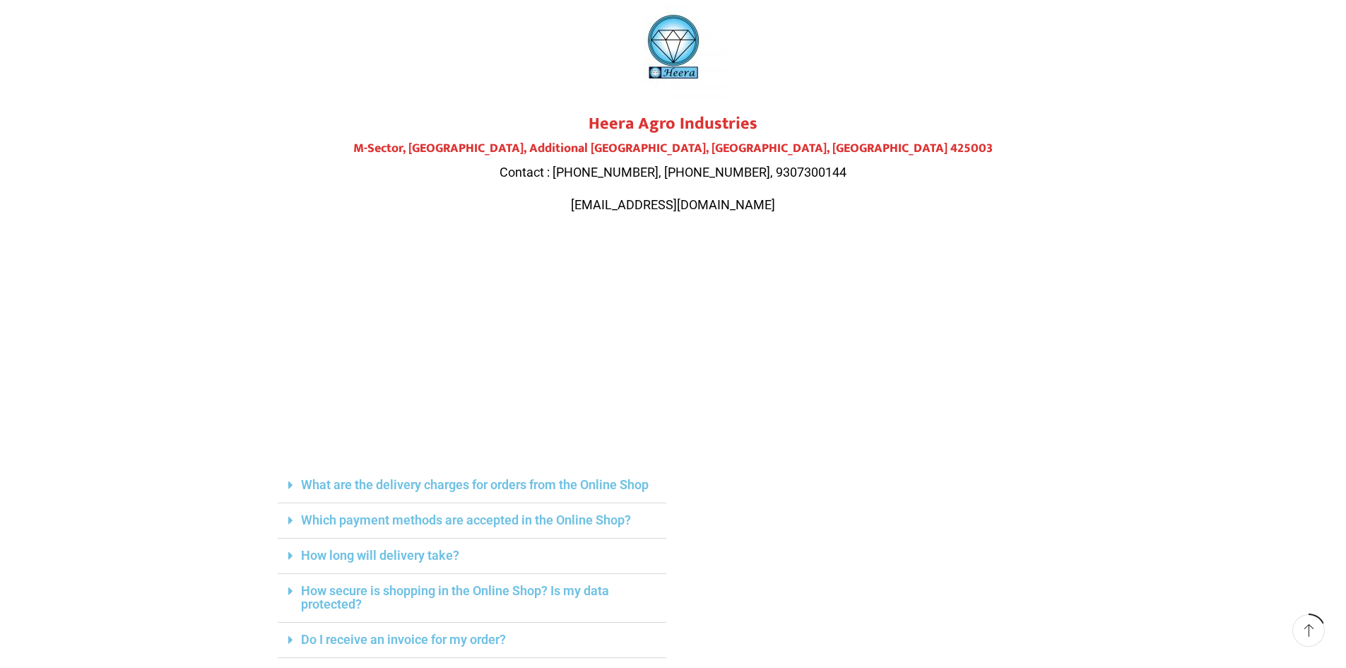
scroll to position [141, 0]
